Goal: Information Seeking & Learning: Learn about a topic

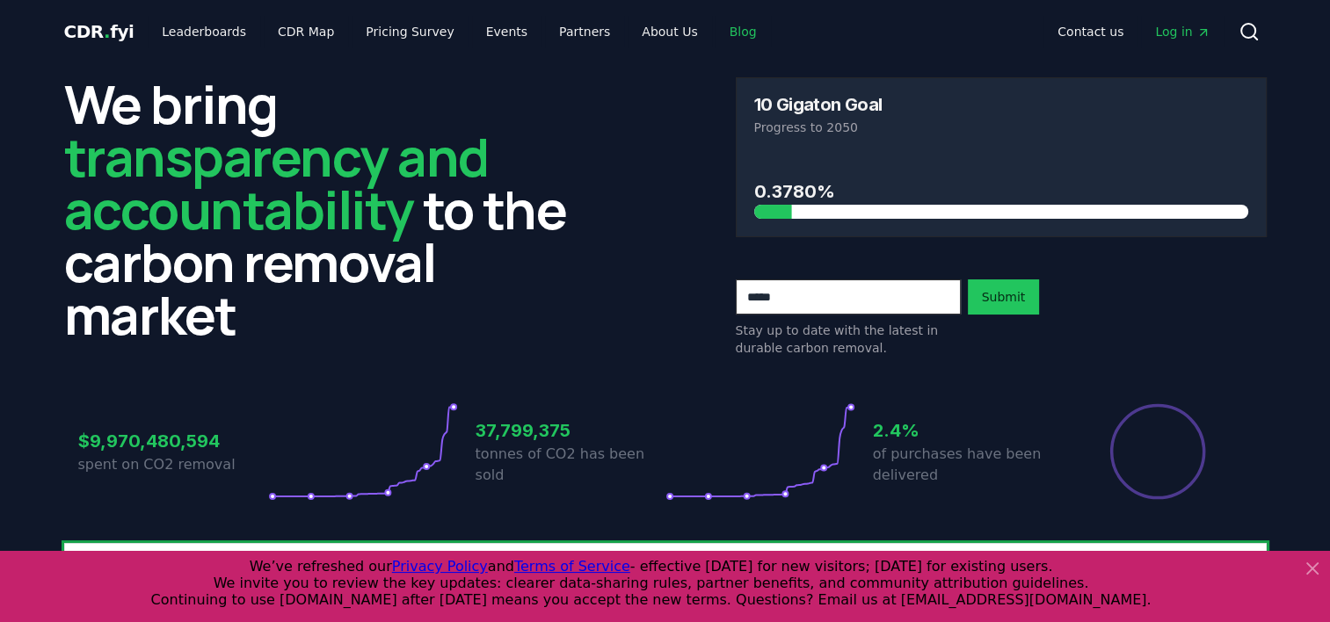
click at [715, 34] on link "Blog" at bounding box center [742, 32] width 55 height 32
click at [715, 30] on link "Blog" at bounding box center [742, 32] width 55 height 32
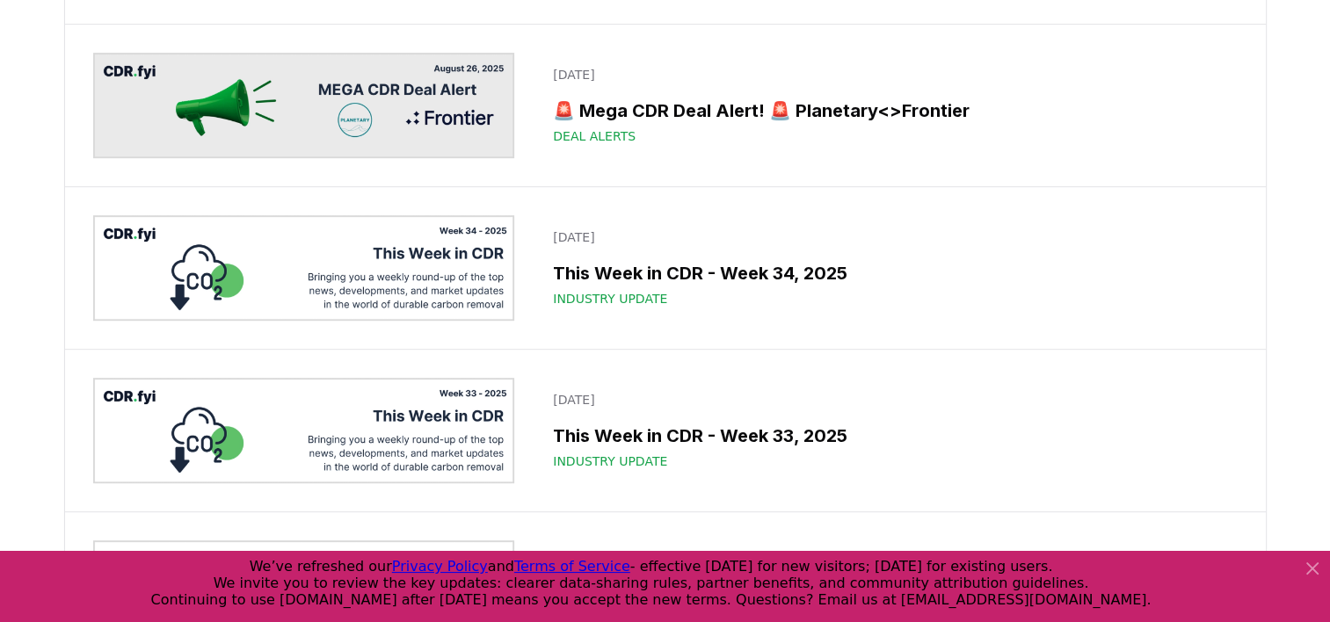
scroll to position [742, 0]
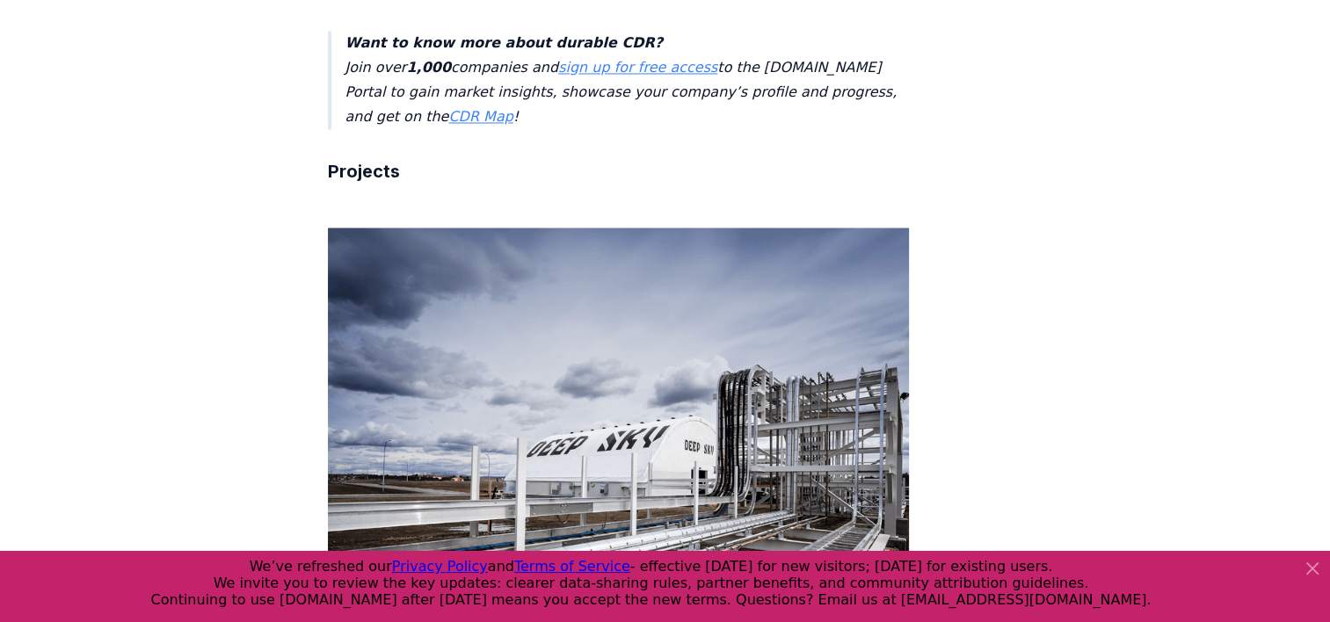
scroll to position [3082, 0]
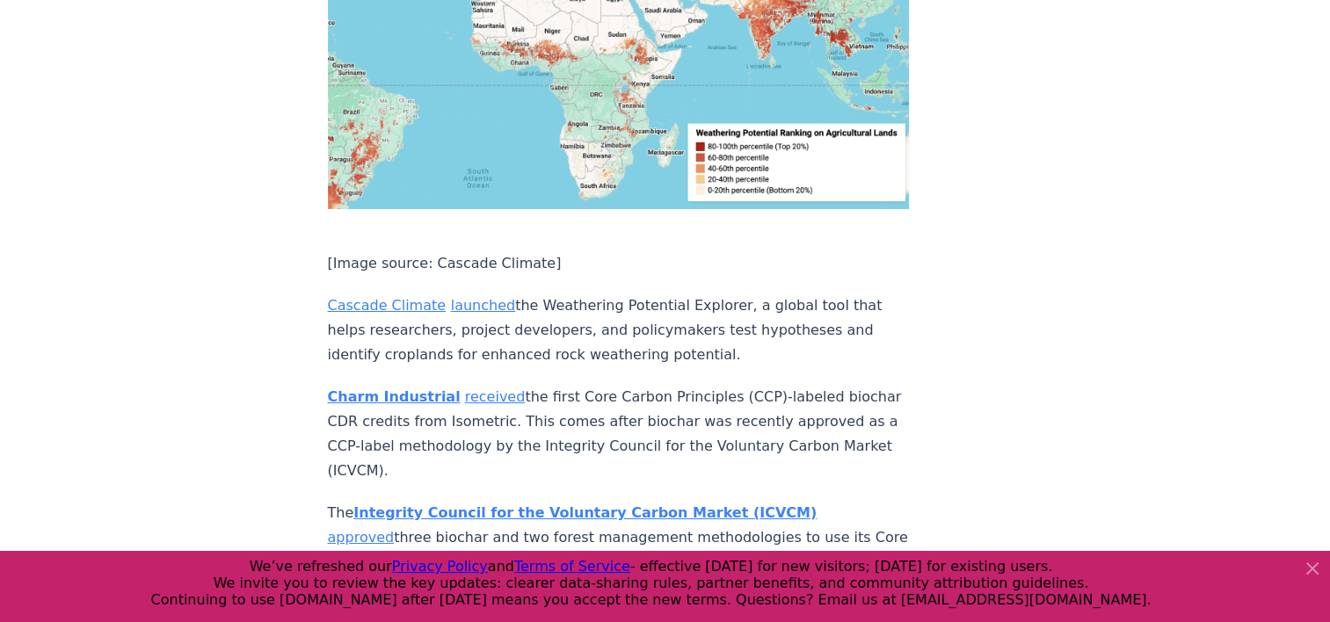
scroll to position [6300, 0]
